Goal: Browse casually: Explore the website without a specific task or goal

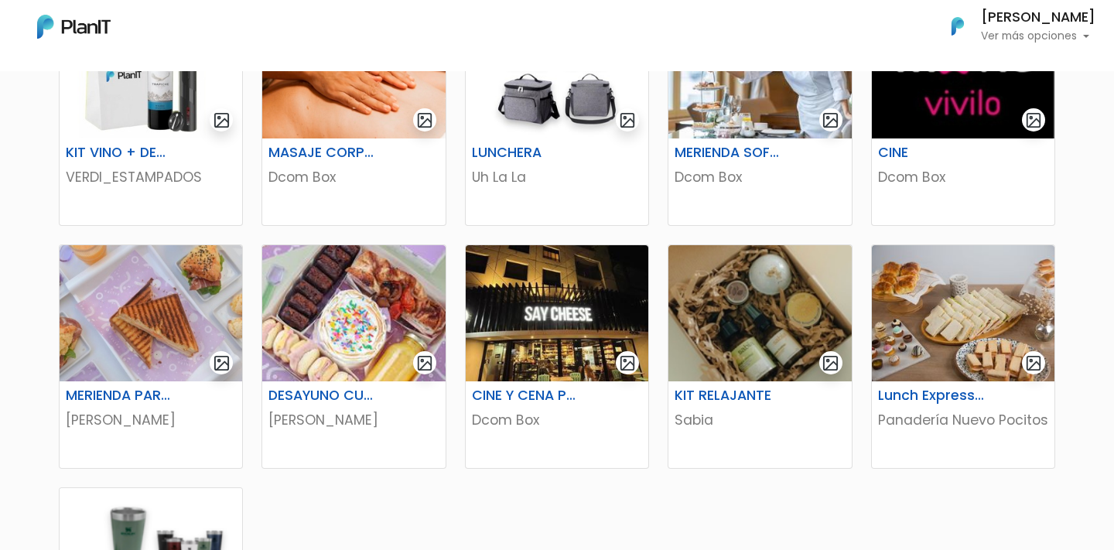
scroll to position [754, 0]
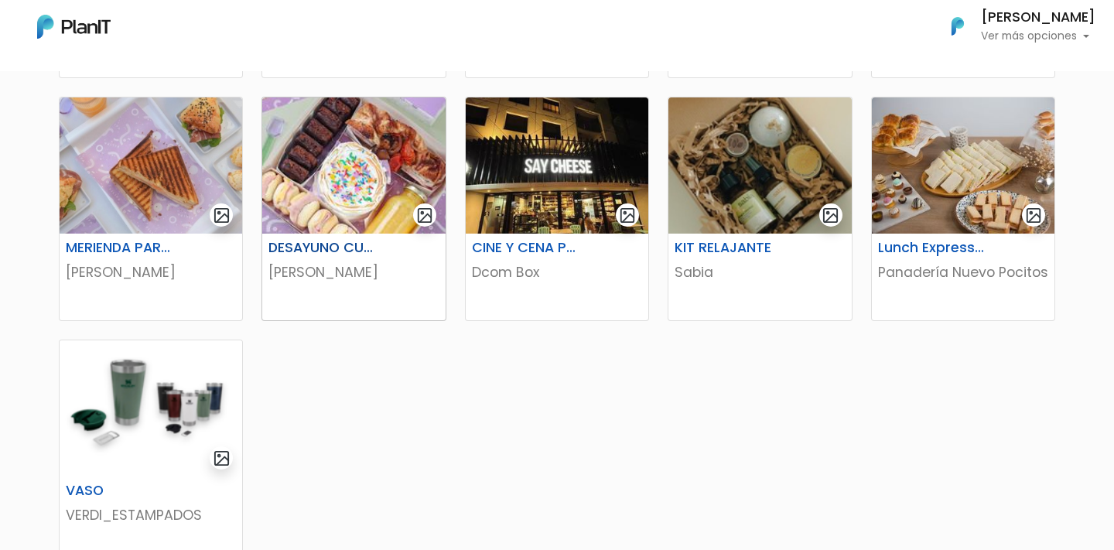
click at [378, 194] on img at bounding box center [353, 165] width 183 height 136
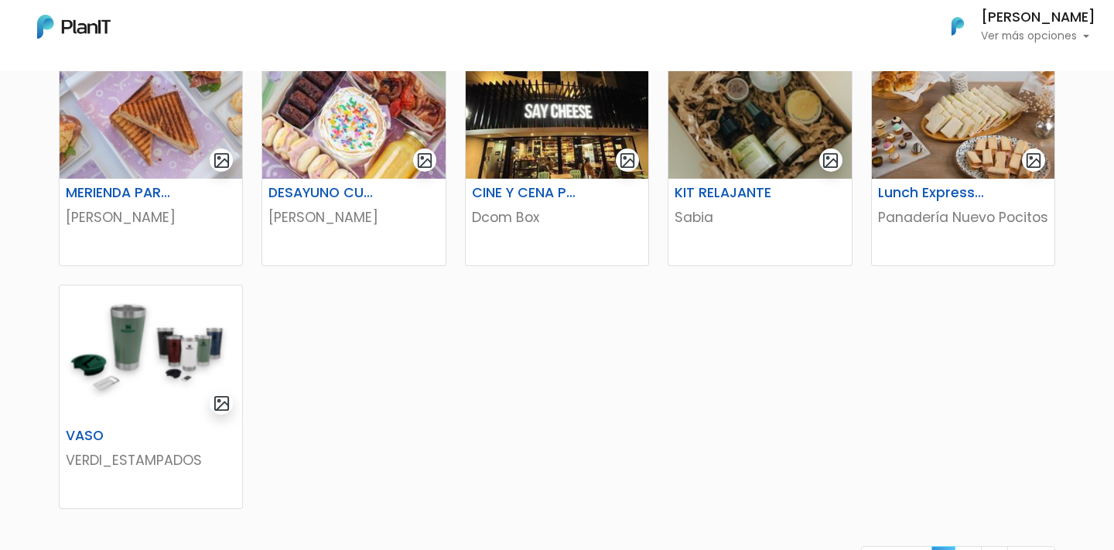
scroll to position [782, 0]
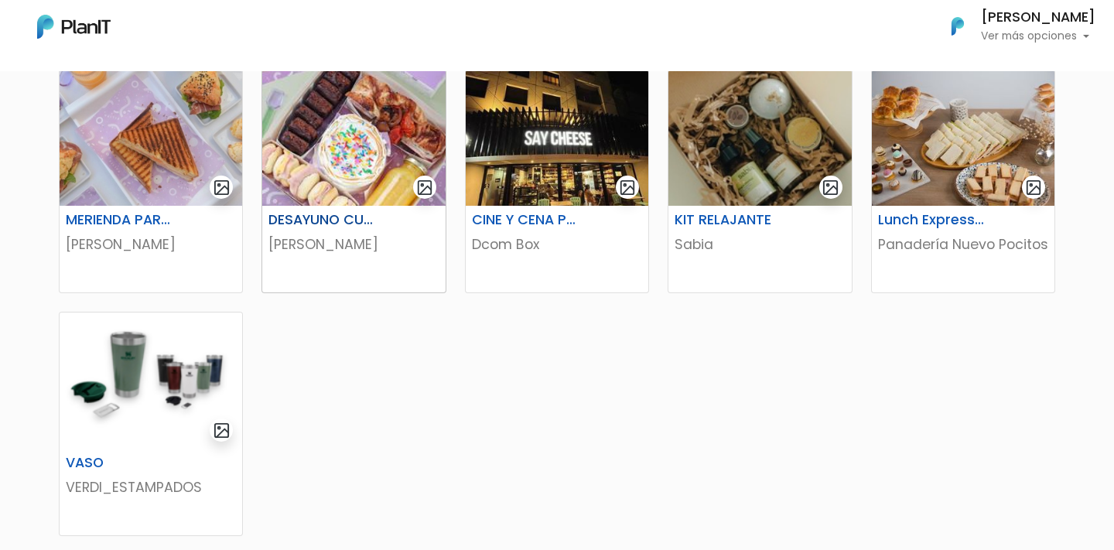
click at [374, 180] on img at bounding box center [353, 138] width 183 height 136
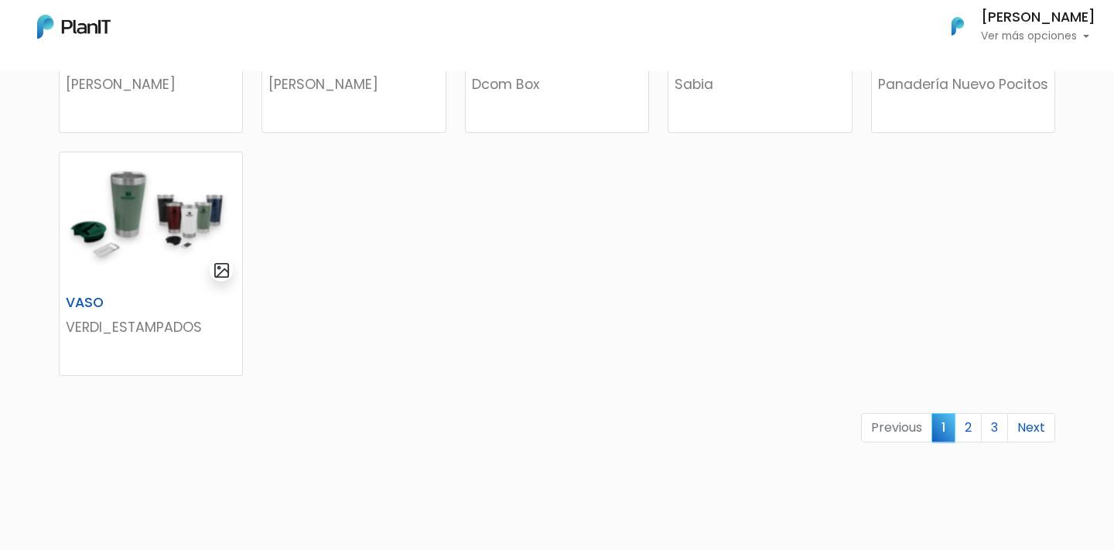
scroll to position [1044, 0]
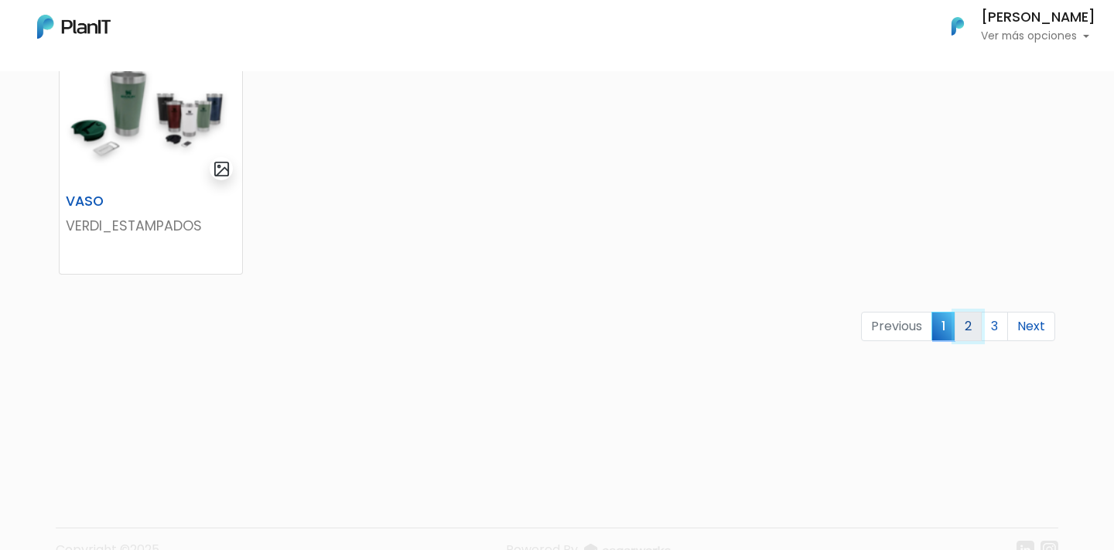
click at [971, 323] on link "2" at bounding box center [968, 326] width 27 height 29
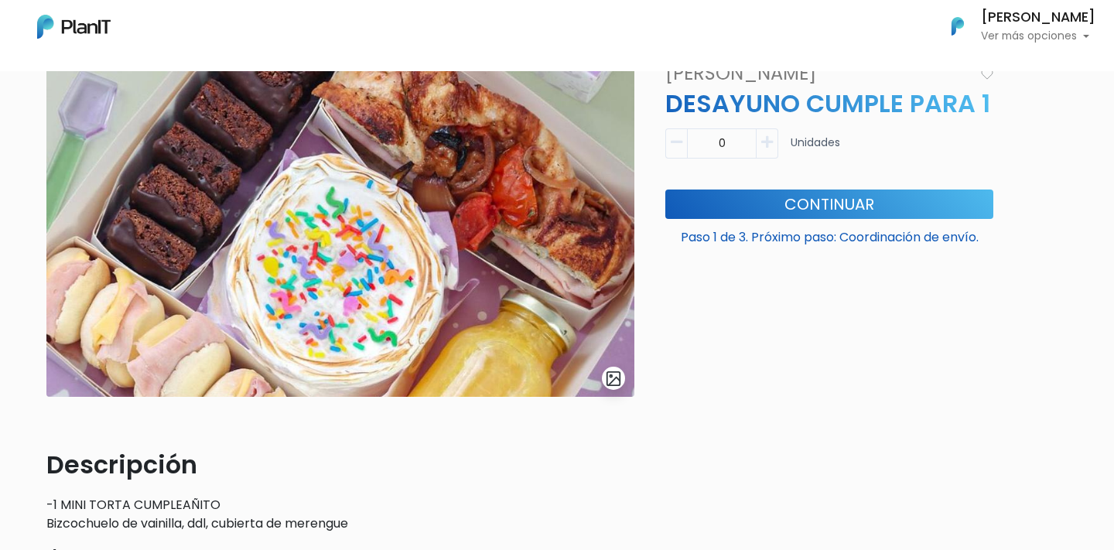
scroll to position [67, 0]
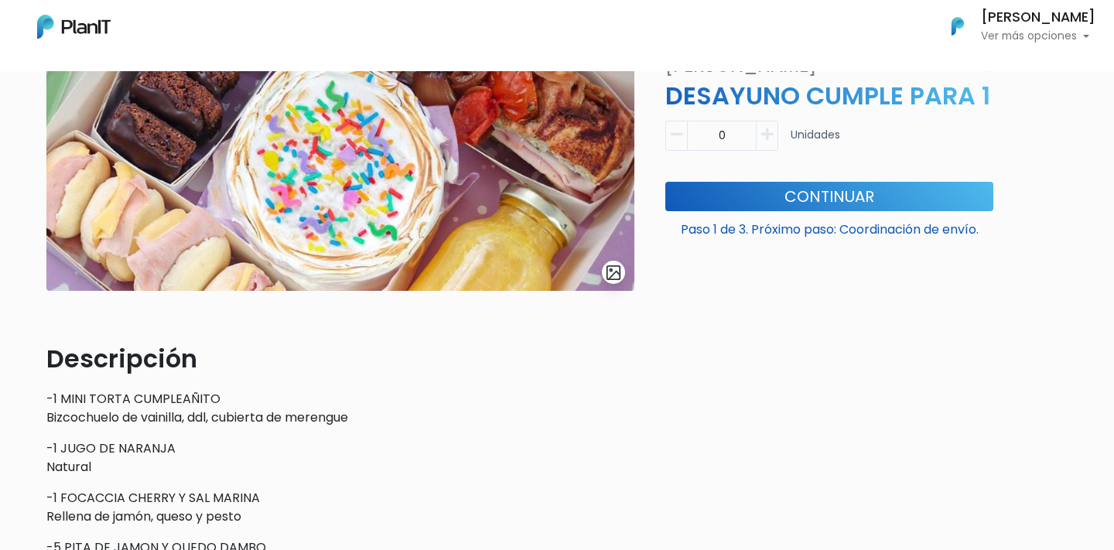
scroll to position [197, 0]
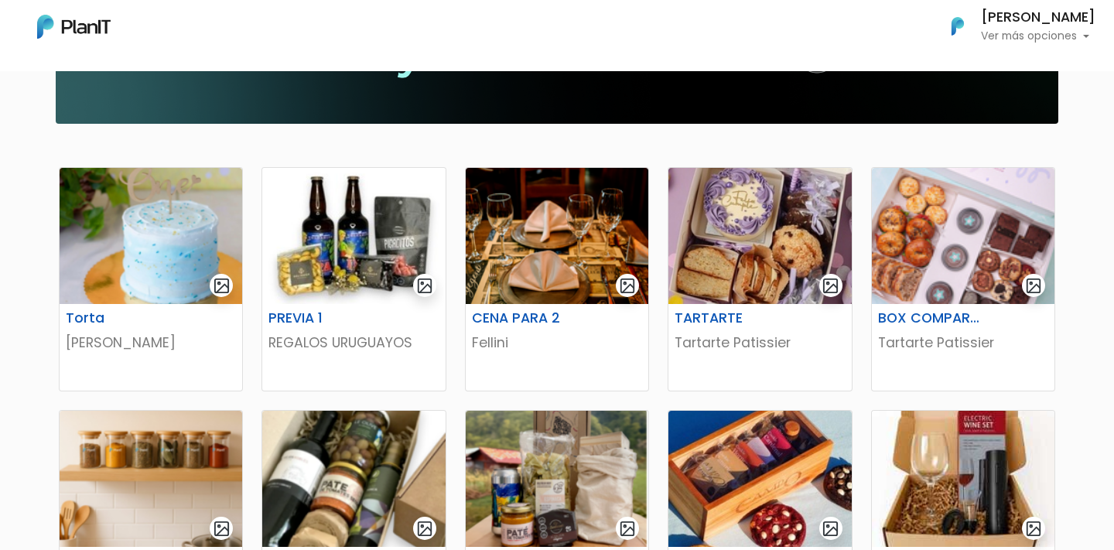
scroll to position [179, 0]
